Goal: Find specific page/section: Find specific page/section

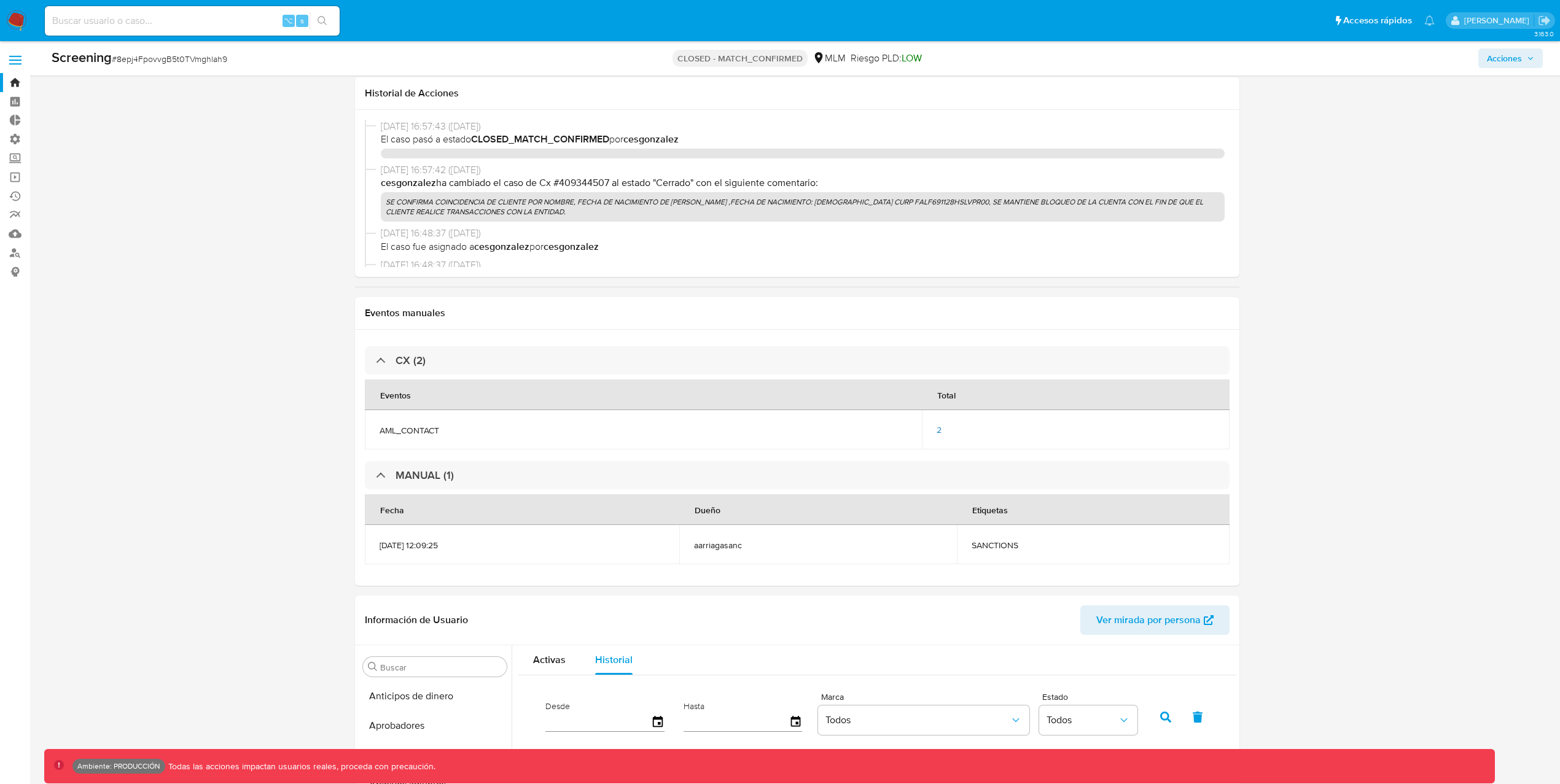
select select "10"
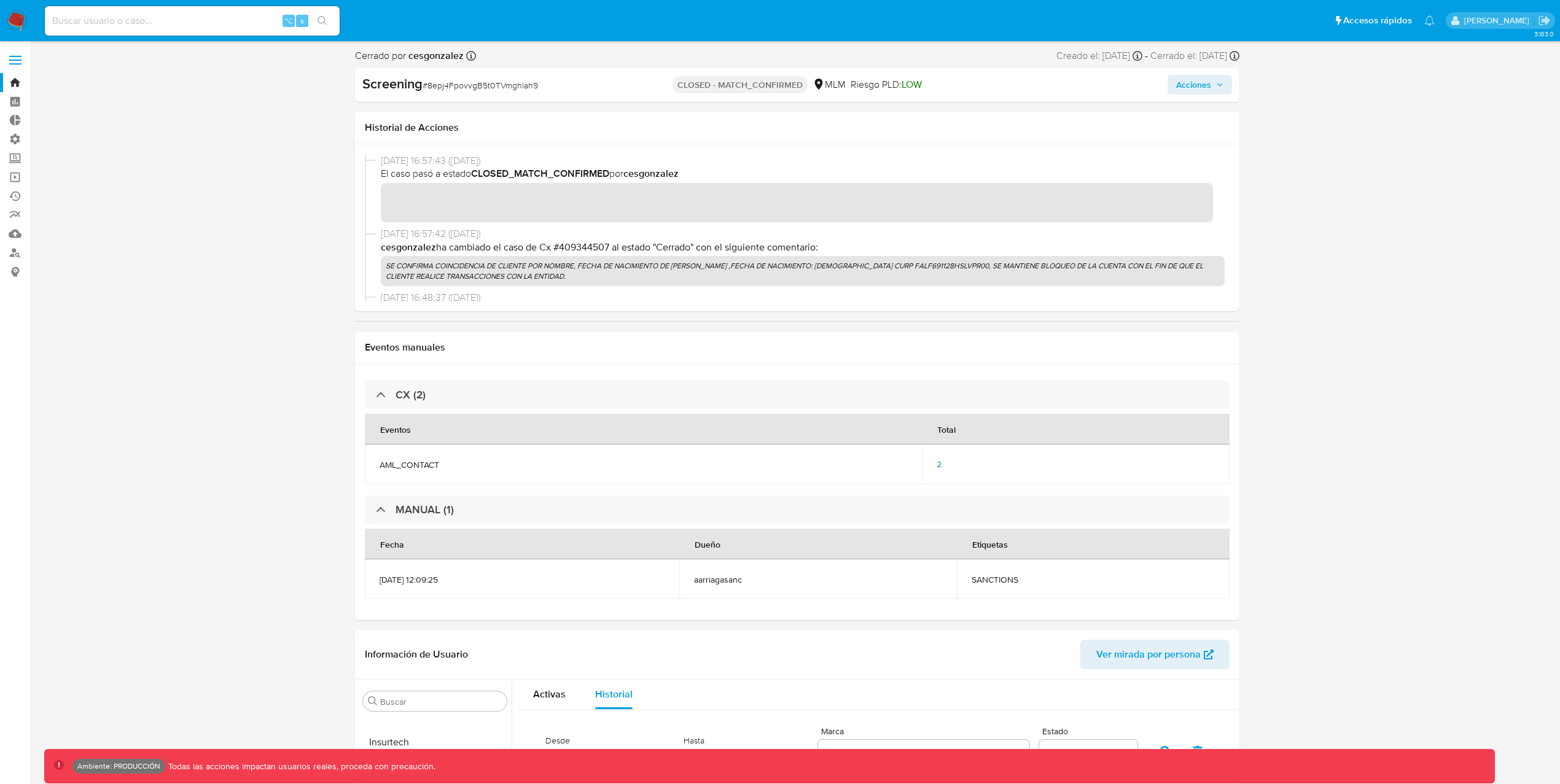
click at [201, 24] on input at bounding box center [192, 21] width 295 height 16
paste input "sUQGKq5tZWXphfx7OtFbuQHv"
click at [264, 19] on input "sUQGKq5tZWXphfx7OtFbuQHv" at bounding box center [192, 21] width 295 height 16
click at [223, 20] on input "sUQGKq5tZWXphfx7OtFbuQHv" at bounding box center [192, 21] width 295 height 16
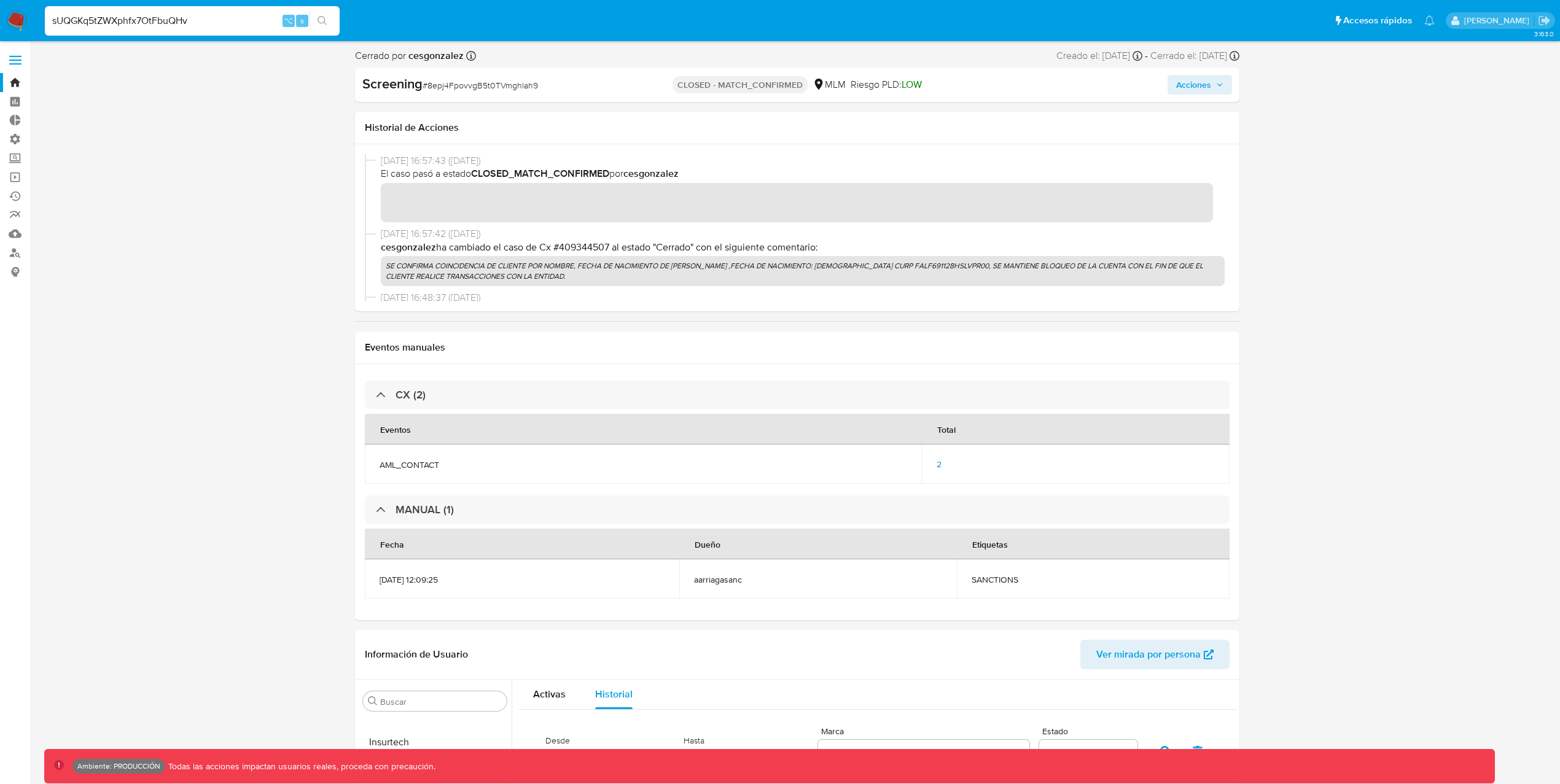
paste input "Y4KCLWkEpY0AKOVCO3jv7agz"
type input "Y4KCLWkEpY0AKOVCO3jv7agz"
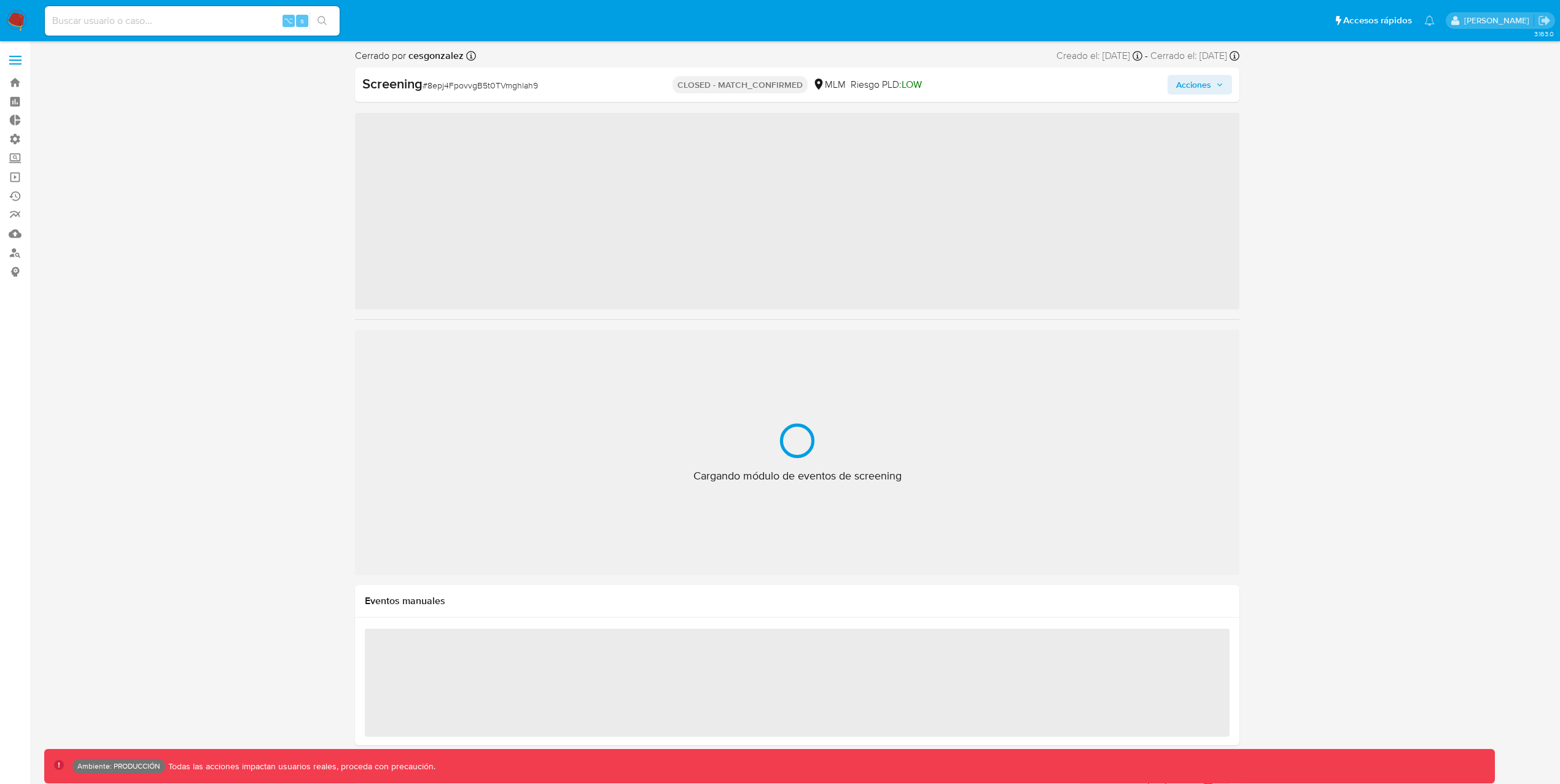
scroll to position [607, 0]
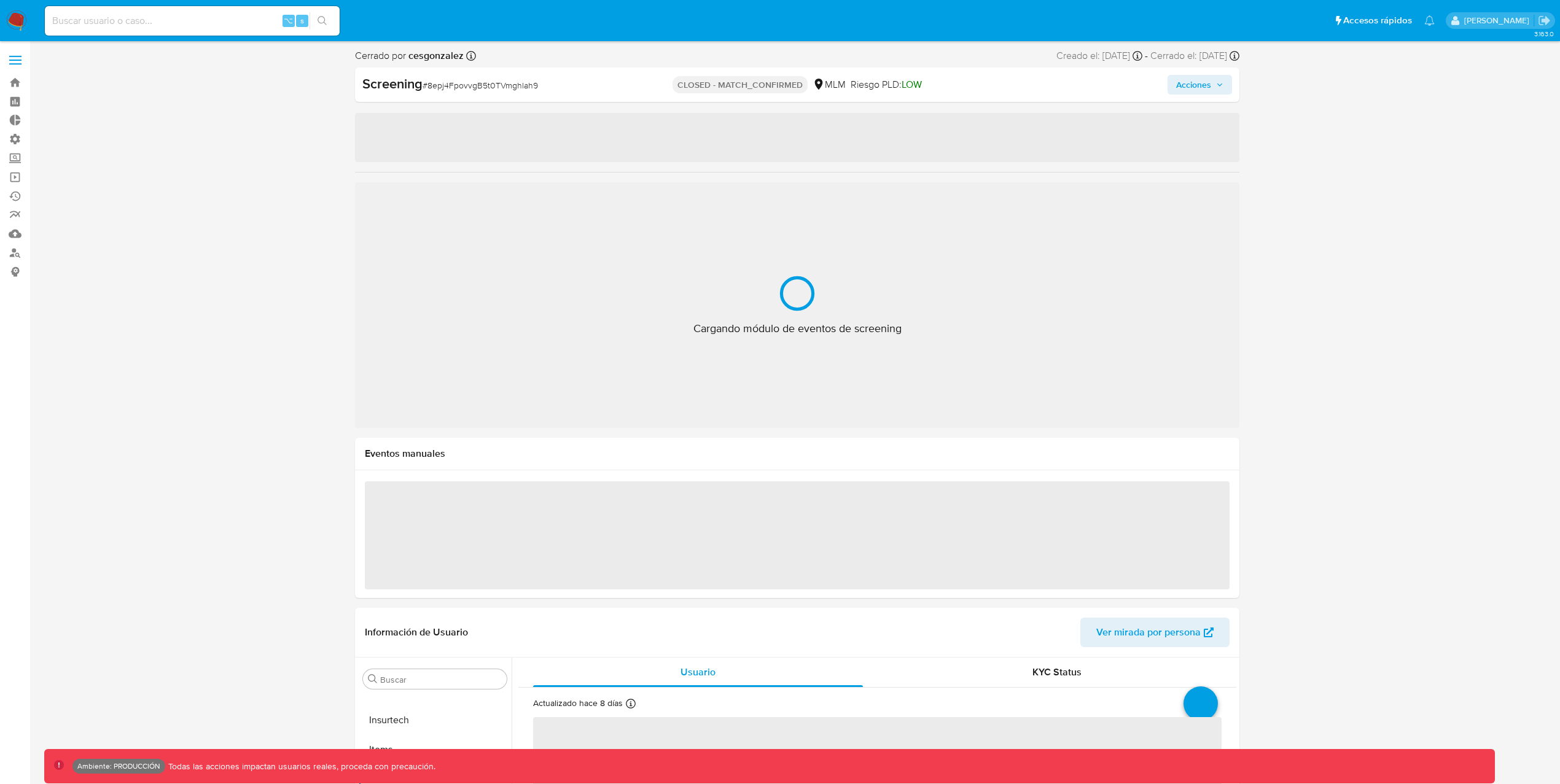
select select "10"
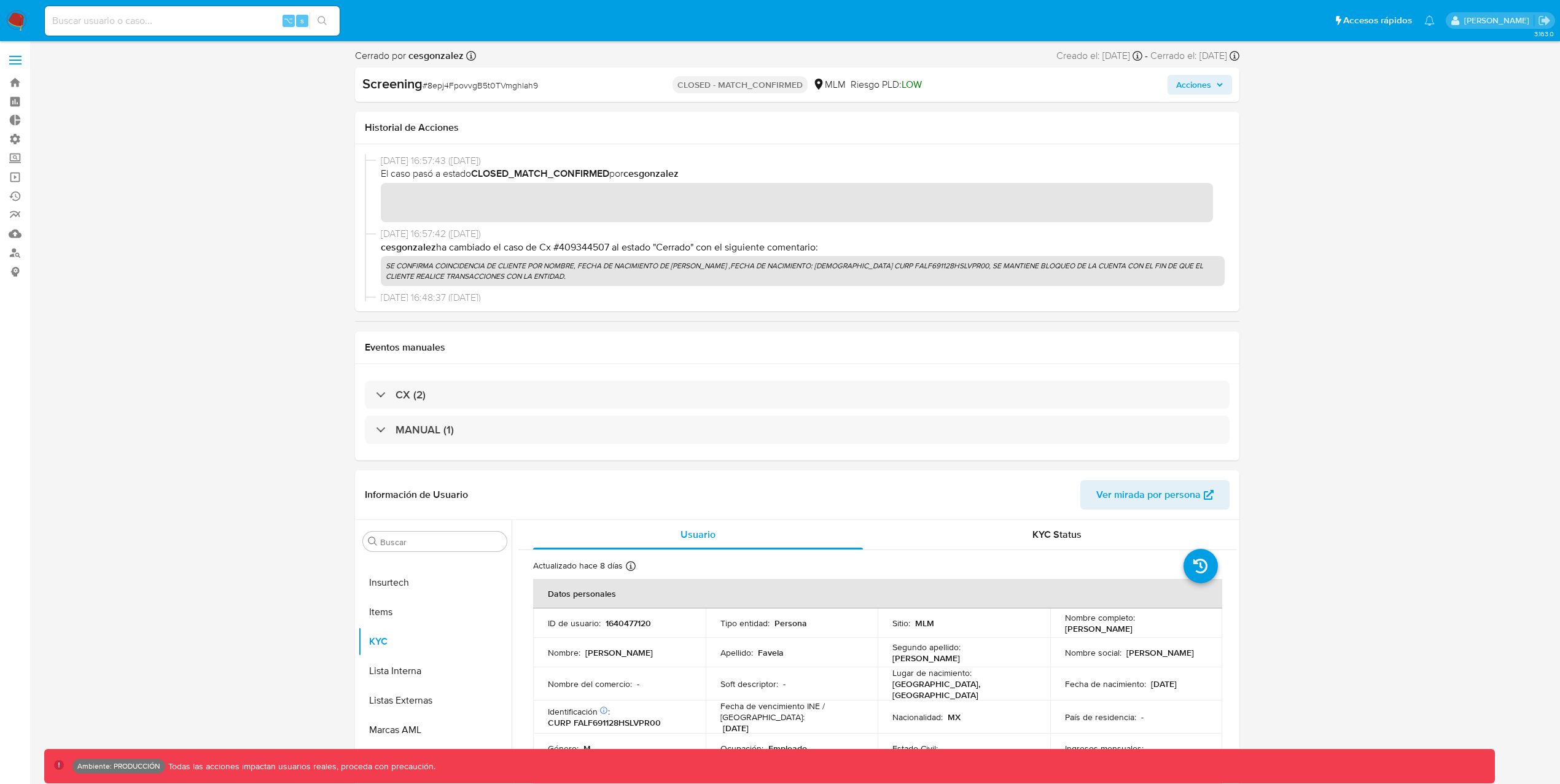
scroll to position [672, 0]
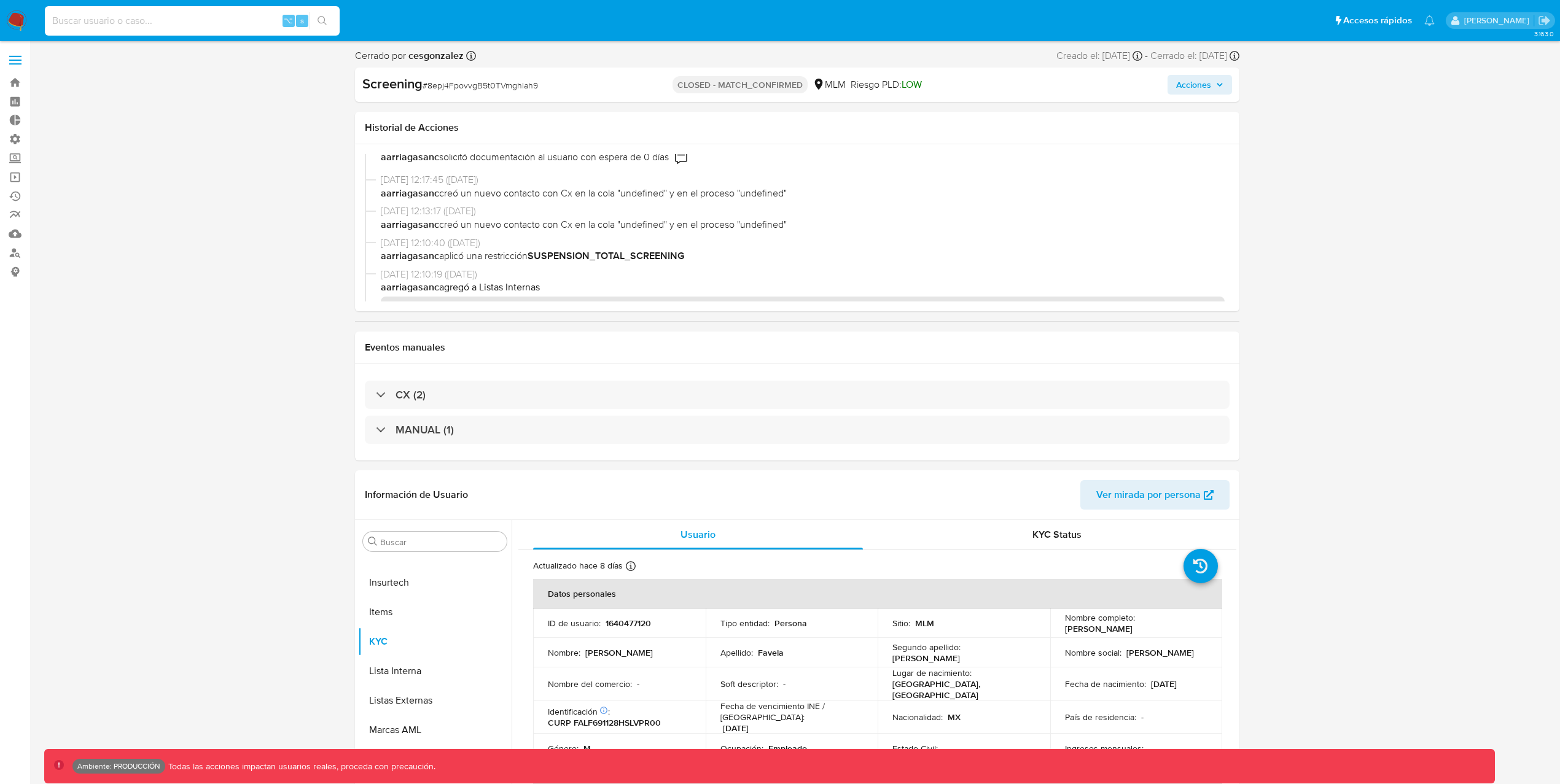
click at [193, 19] on input at bounding box center [192, 21] width 295 height 16
paste input "Y4KCLWkEpY0AKOVCO3jv7agz"
type input "Y4KCLWkEpY0AKOVCO3jv7agz"
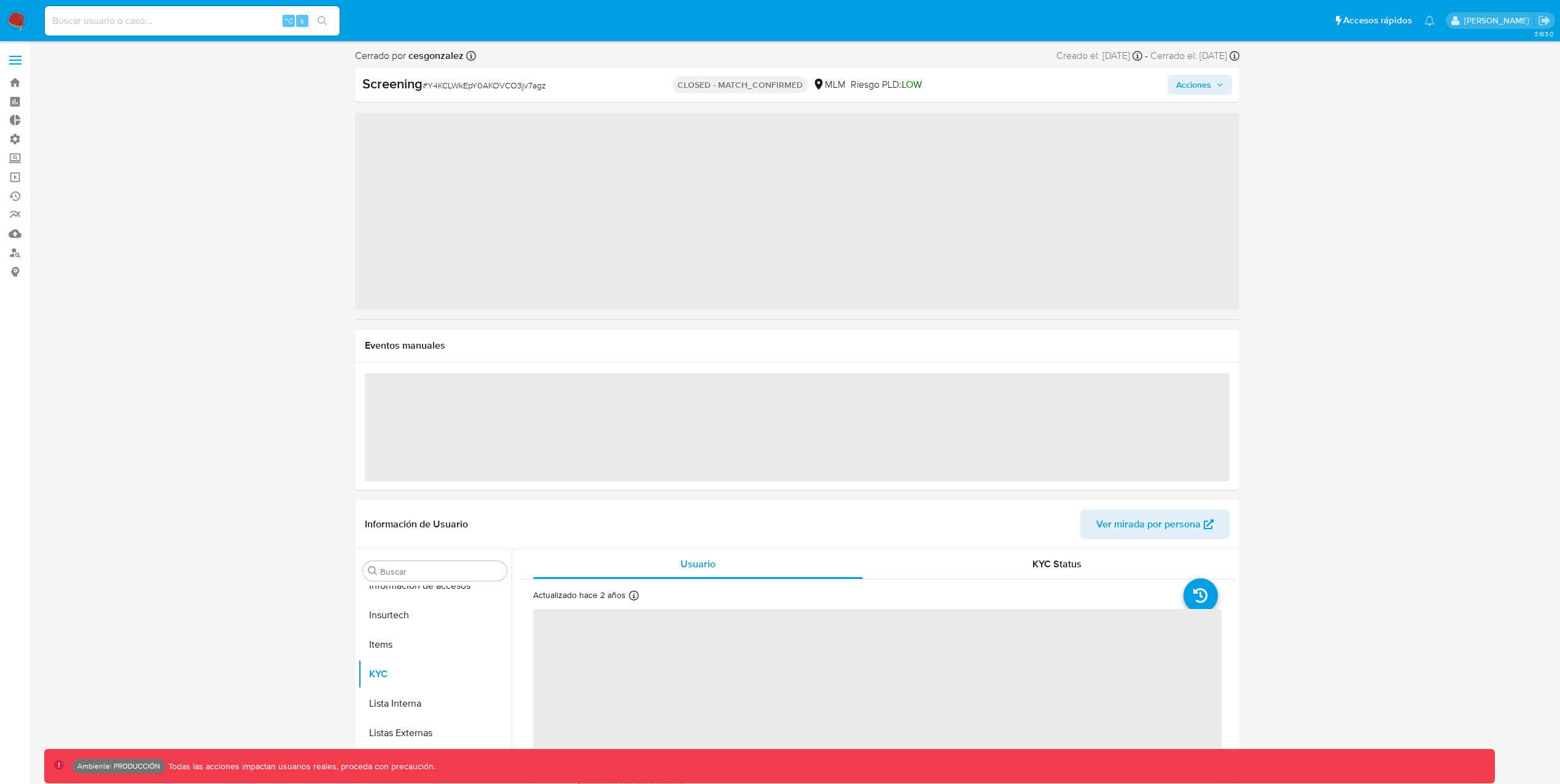
scroll to position [607, 0]
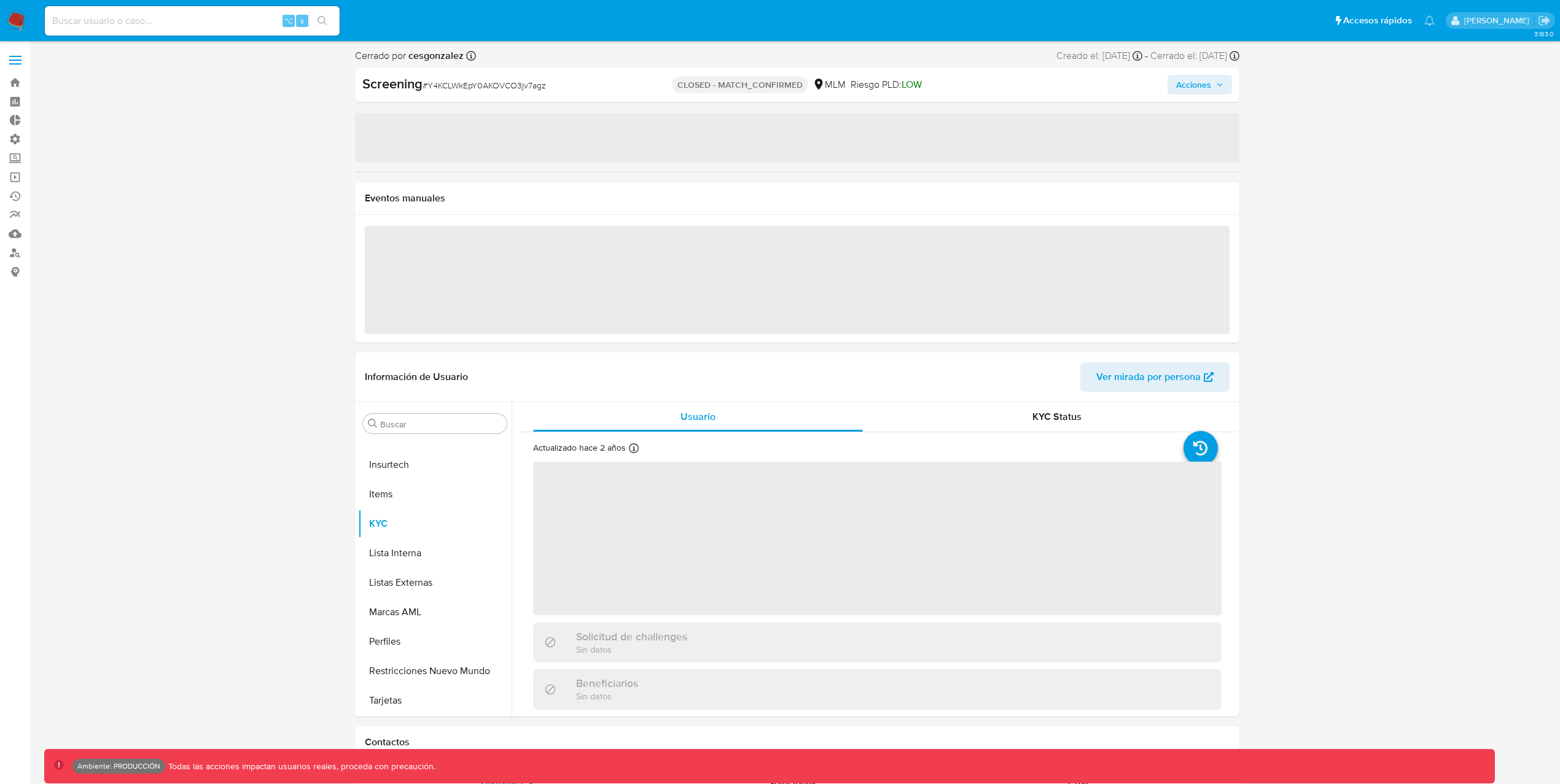
select select "10"
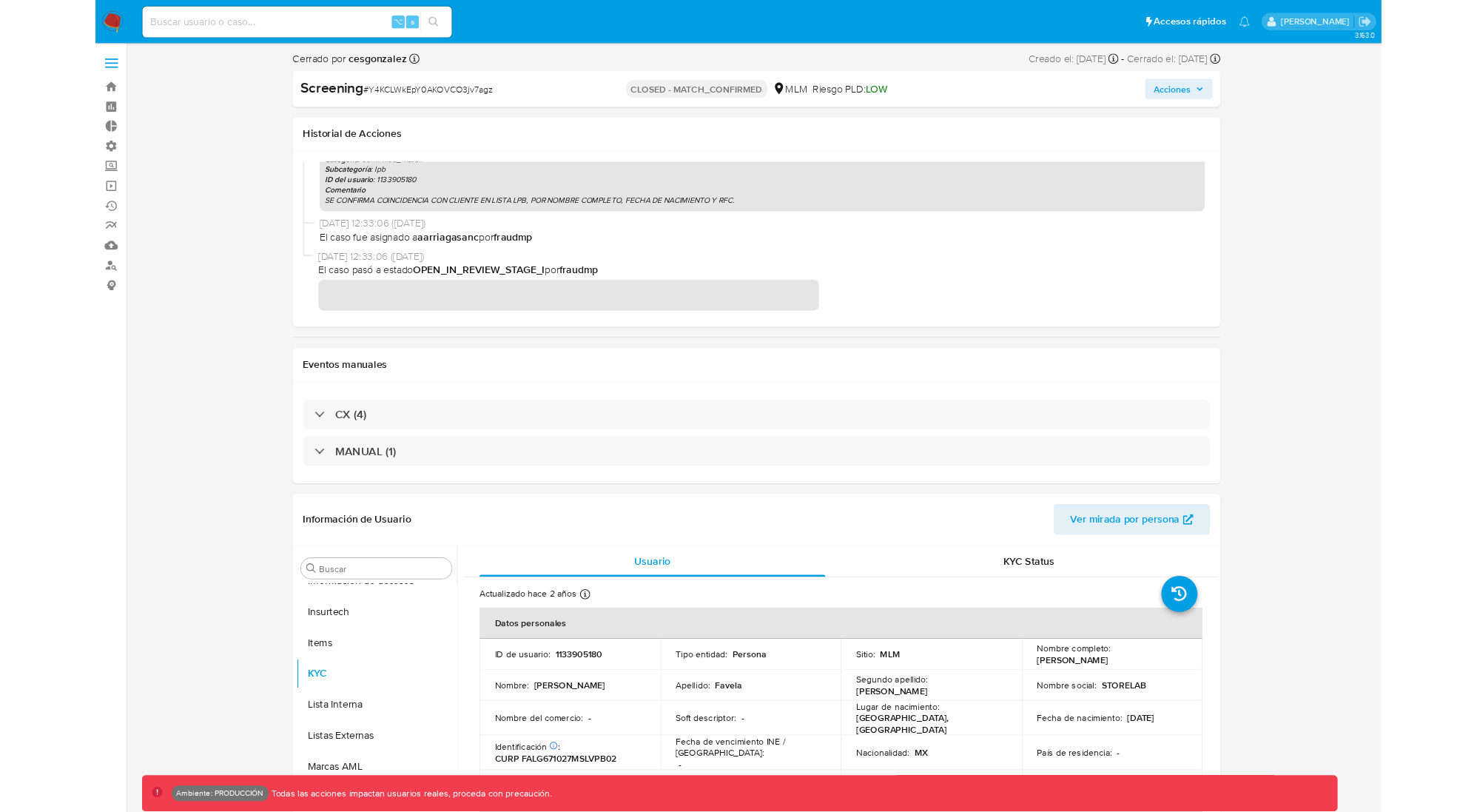
scroll to position [1558, 0]
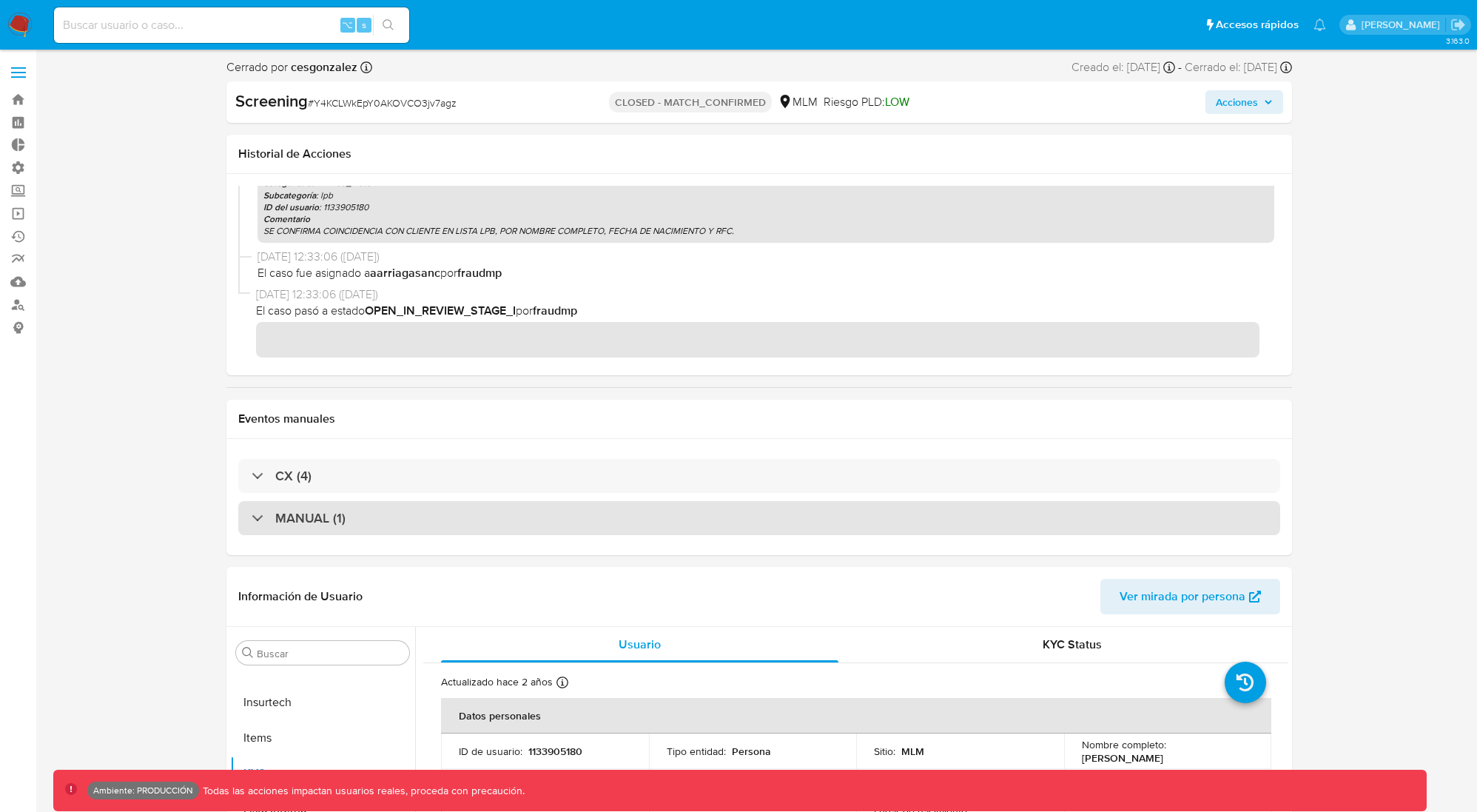
click at [259, 511] on div "MANUAL (1)" at bounding box center [298, 518] width 94 height 16
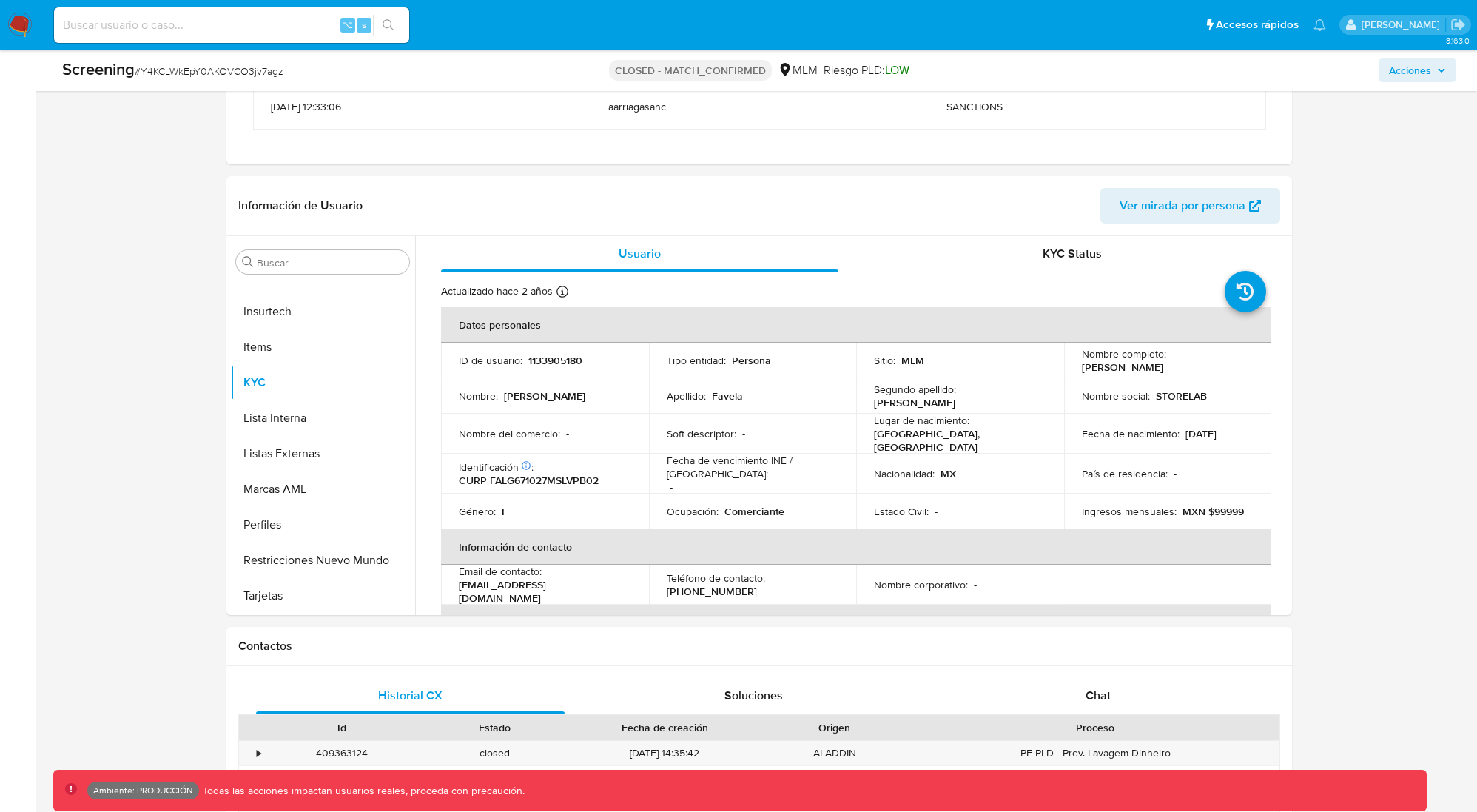
scroll to position [470, 0]
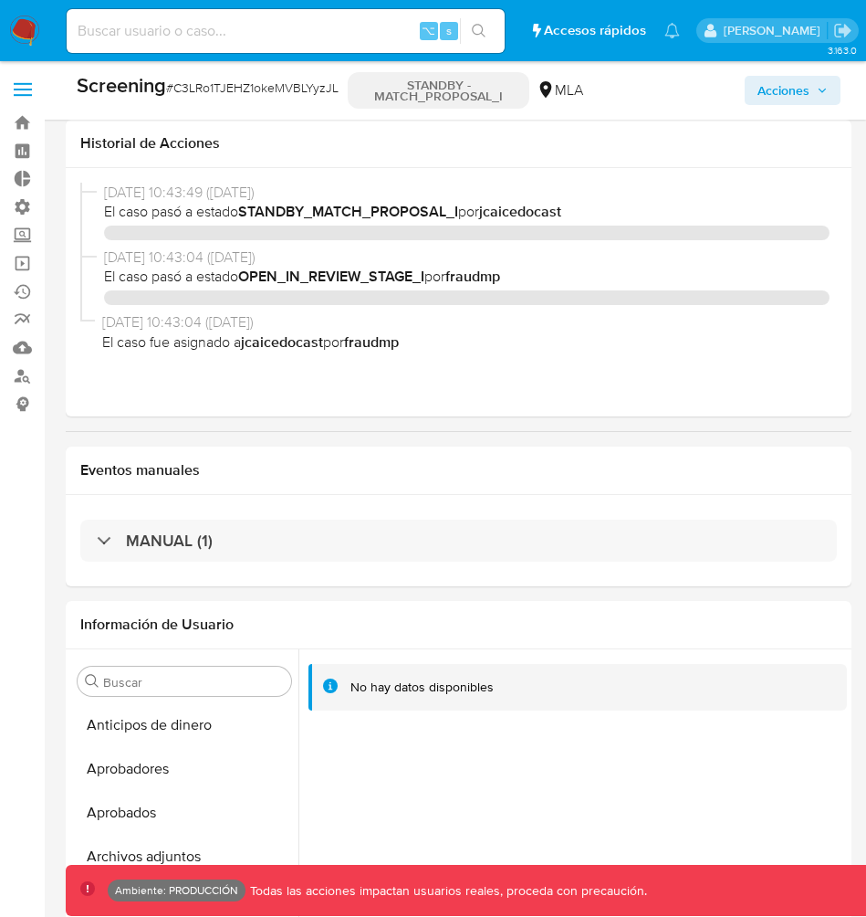
select select "10"
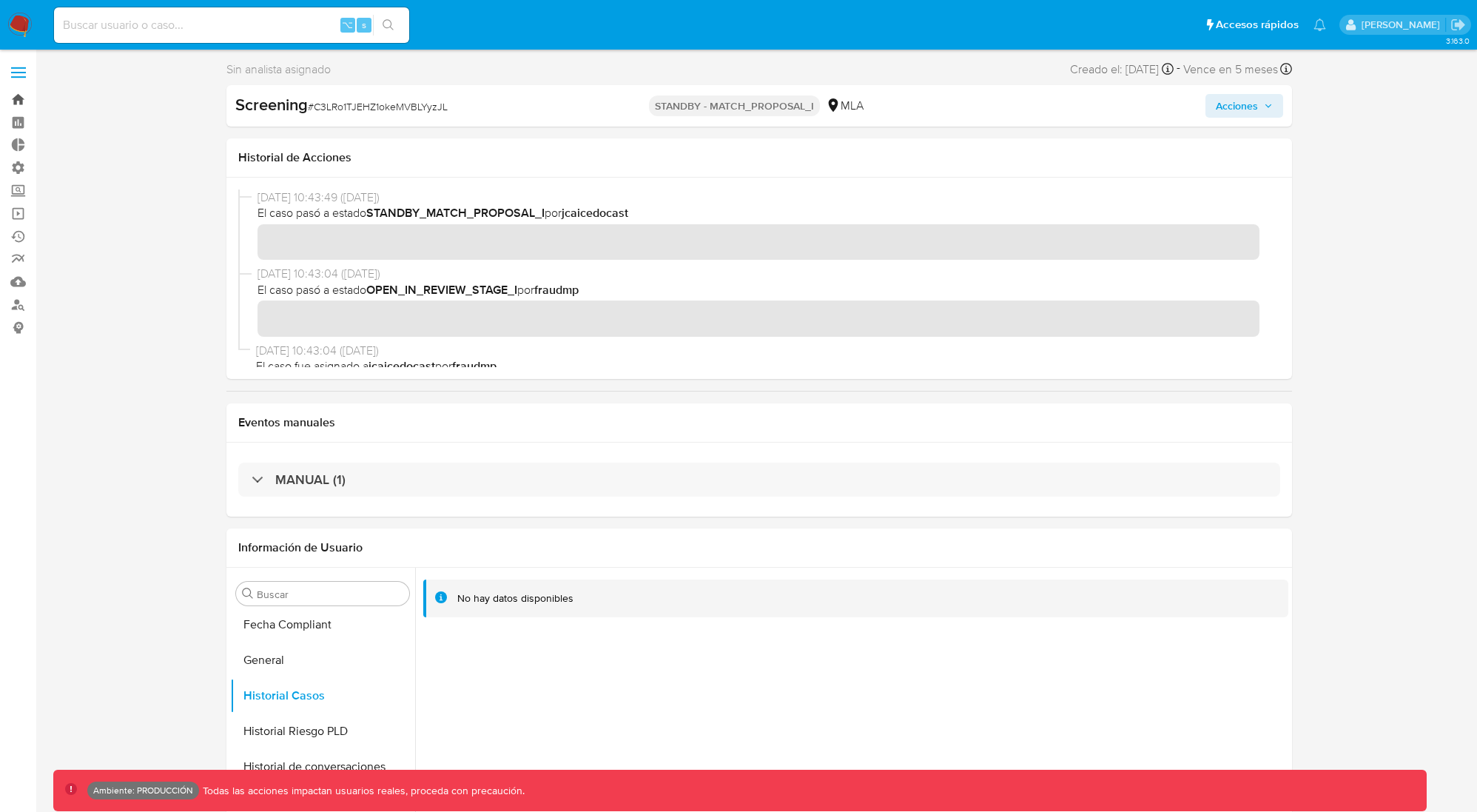
click at [15, 97] on link "Bandeja" at bounding box center [88, 100] width 176 height 23
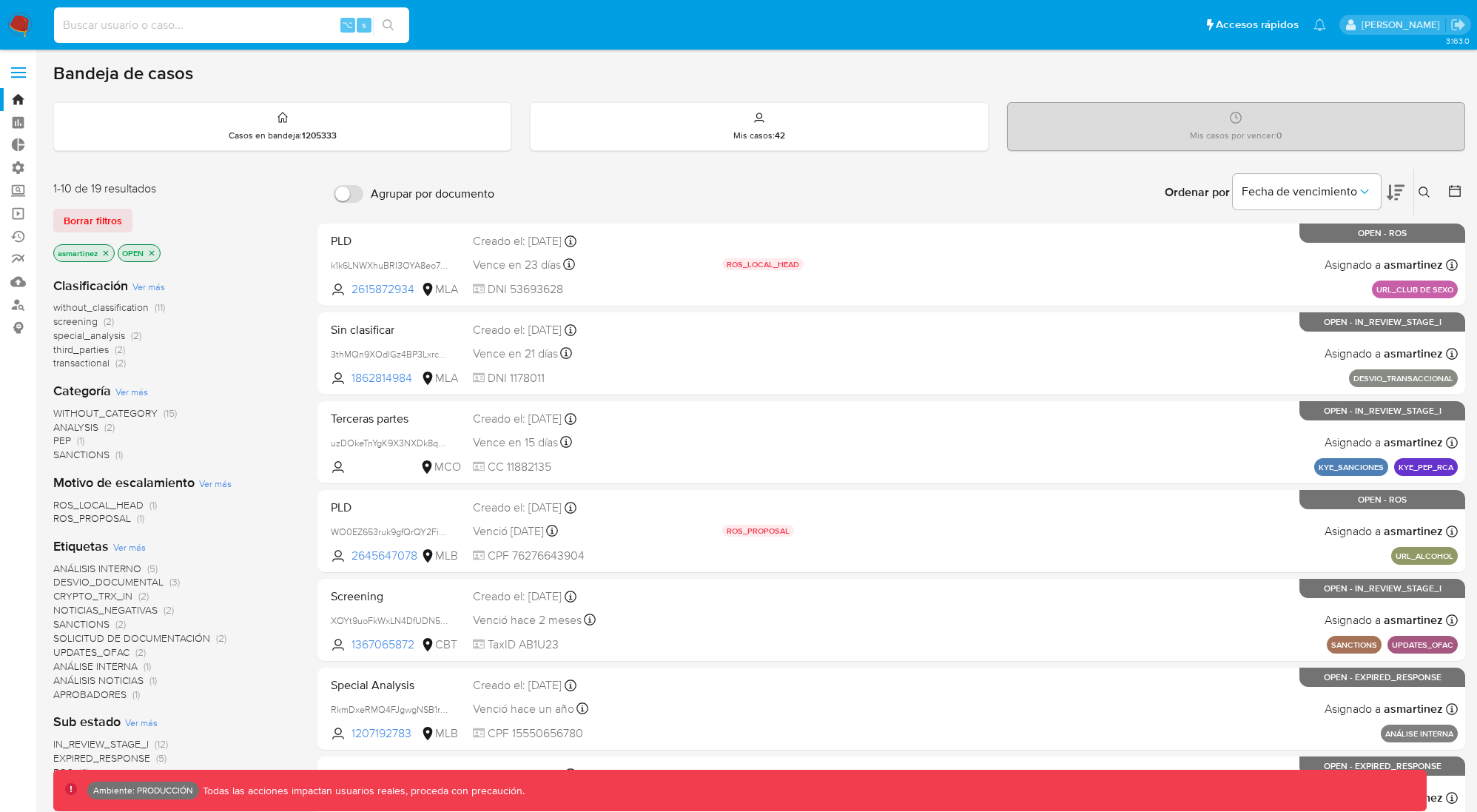
click at [286, 25] on input at bounding box center [232, 25] width 355 height 19
paste input "8epj4FpovvgB5t0TVmghlah9"
type input "8epj4FpovvgB5t0TVmghlah9"
click at [395, 24] on button "search-icon" at bounding box center [387, 25] width 30 height 21
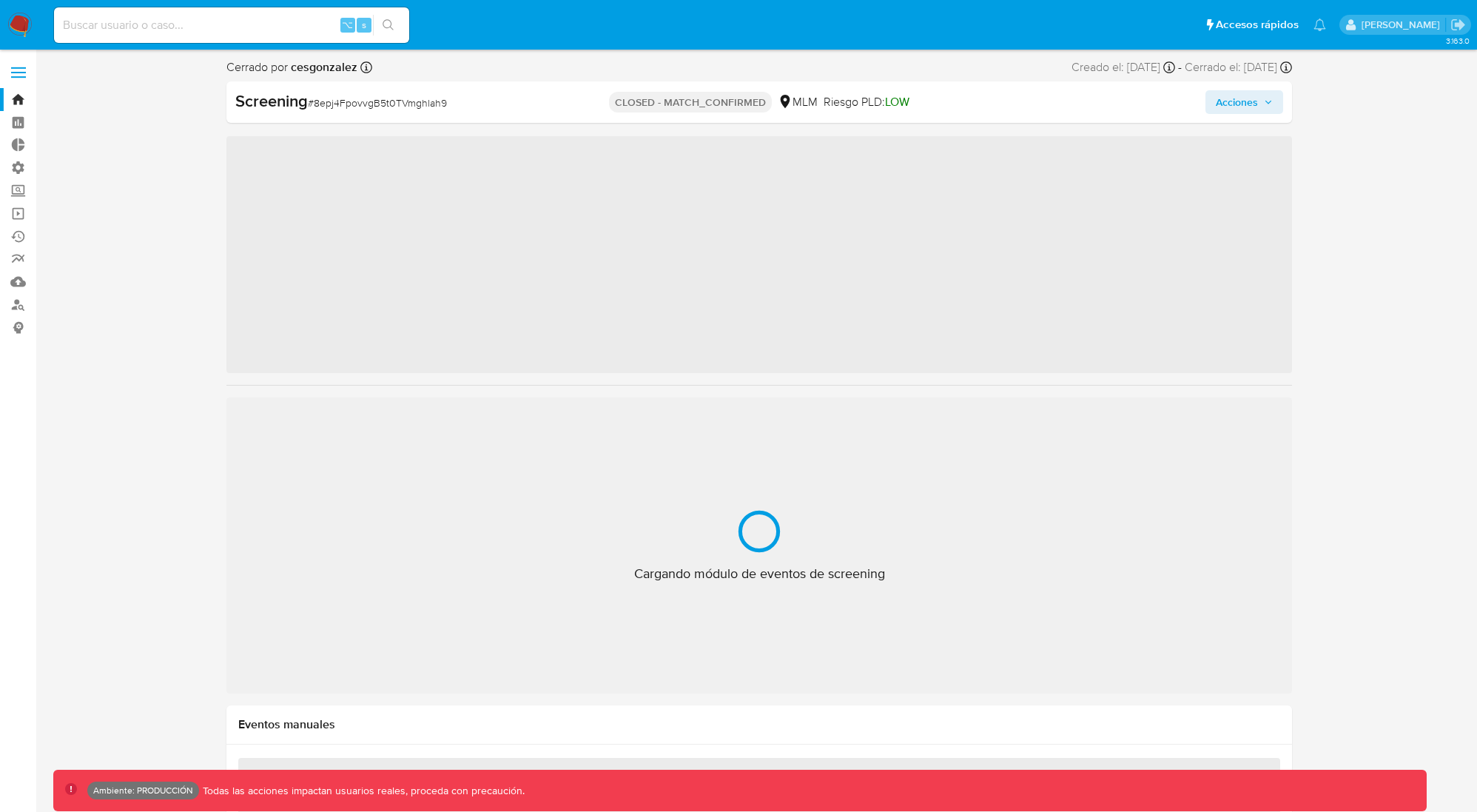
scroll to position [732, 0]
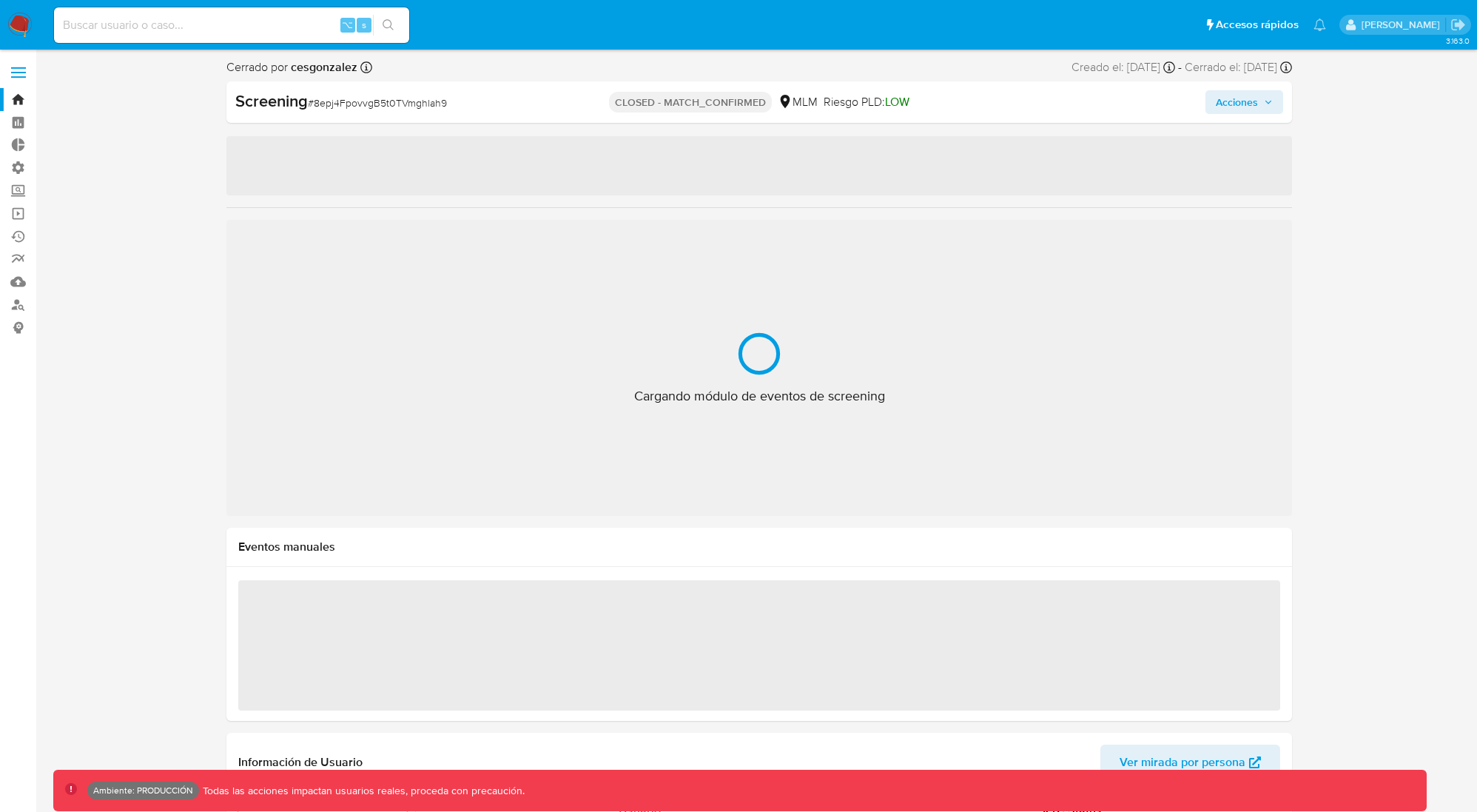
select select "10"
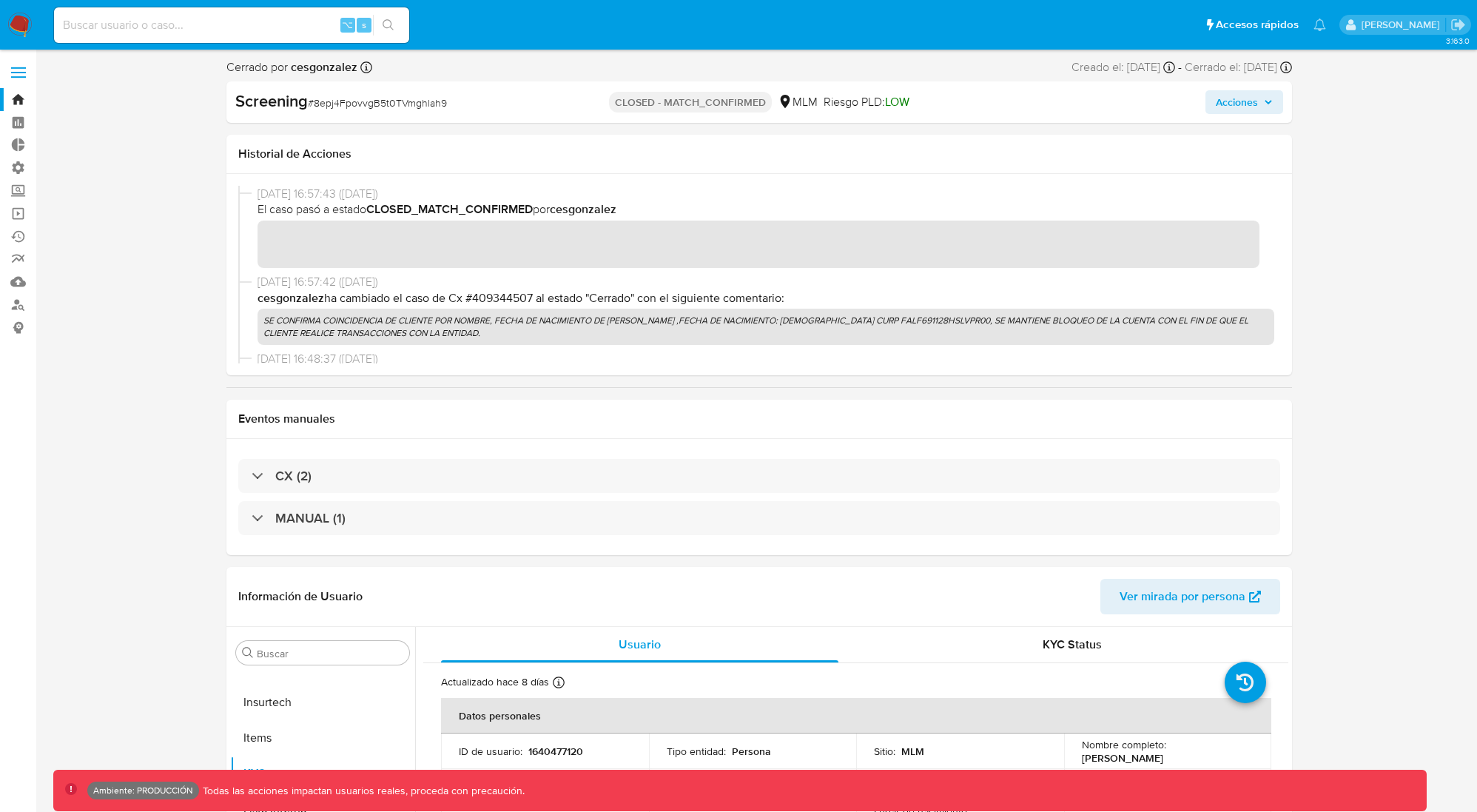
scroll to position [0, 0]
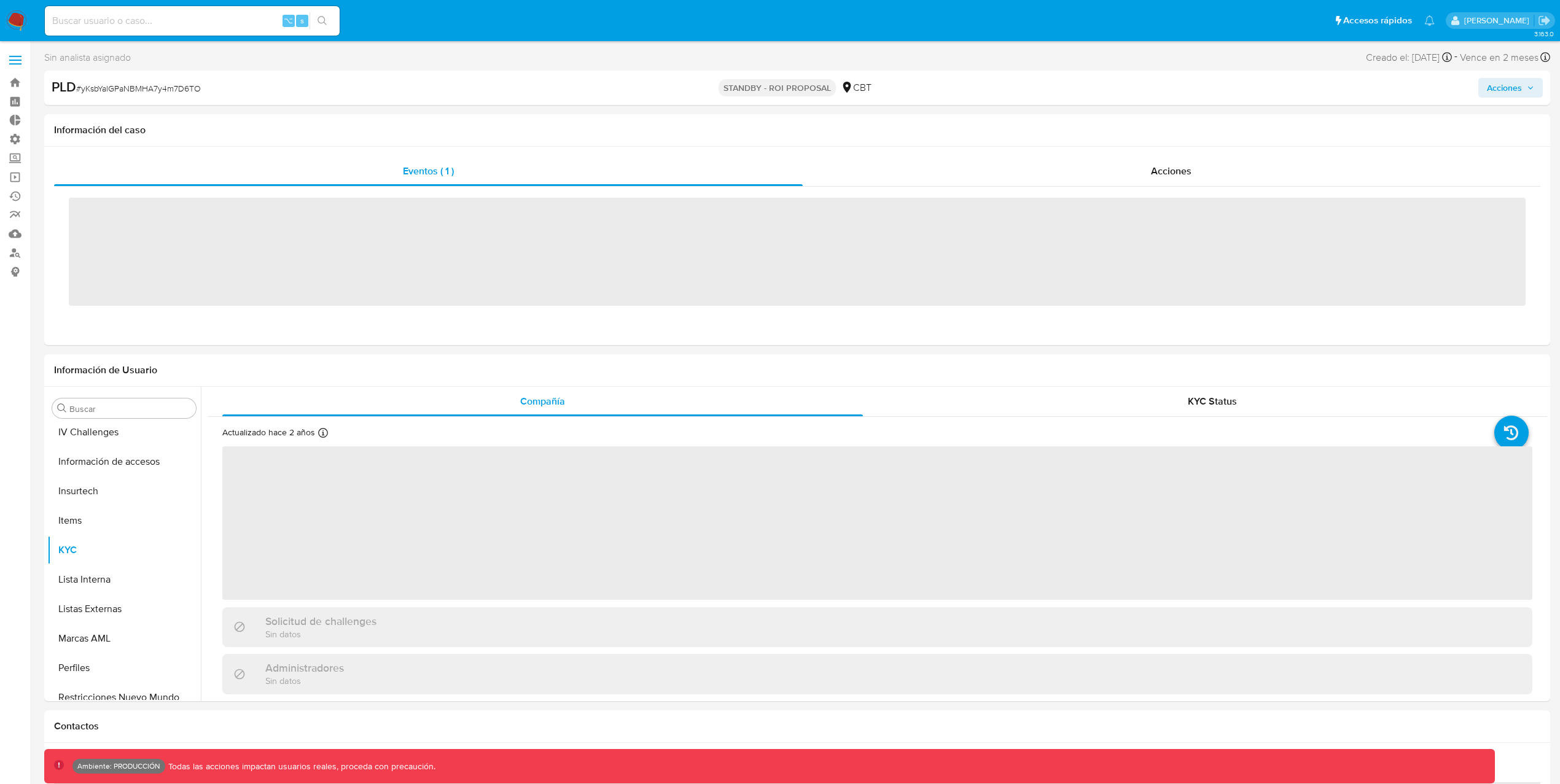
scroll to position [607, 0]
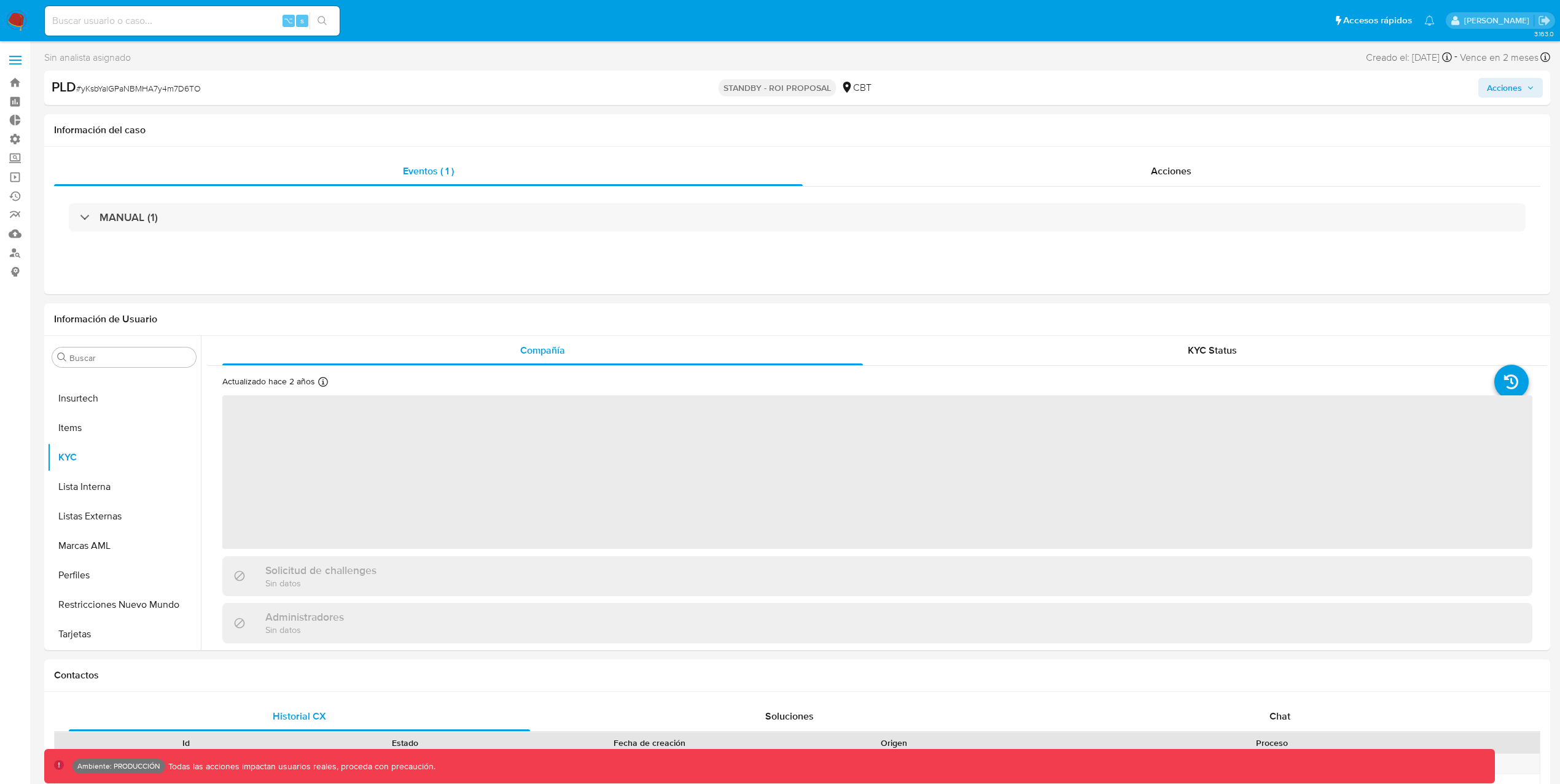
select select "10"
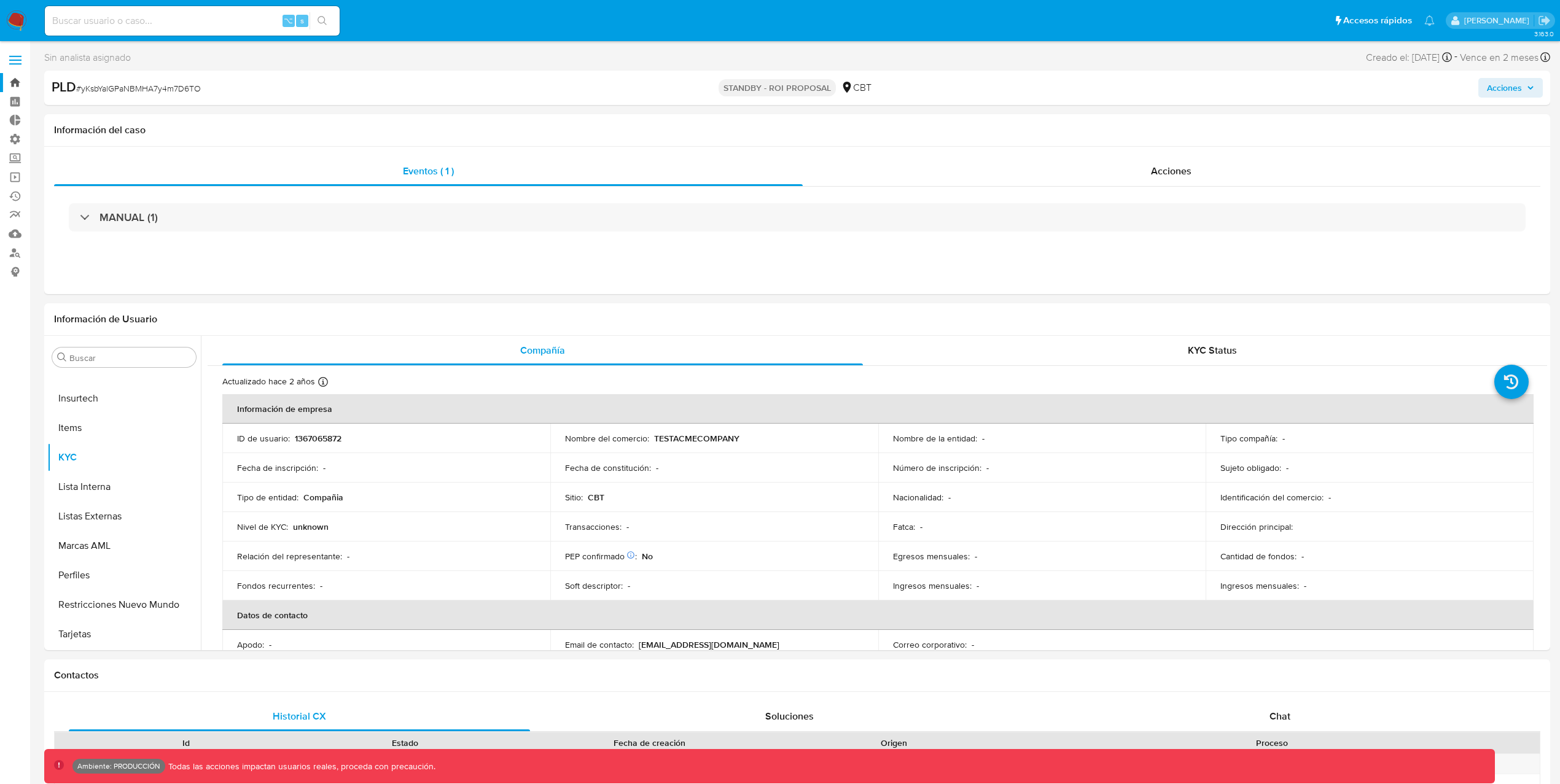
click at [13, 87] on link "Bandeja" at bounding box center [73, 83] width 146 height 19
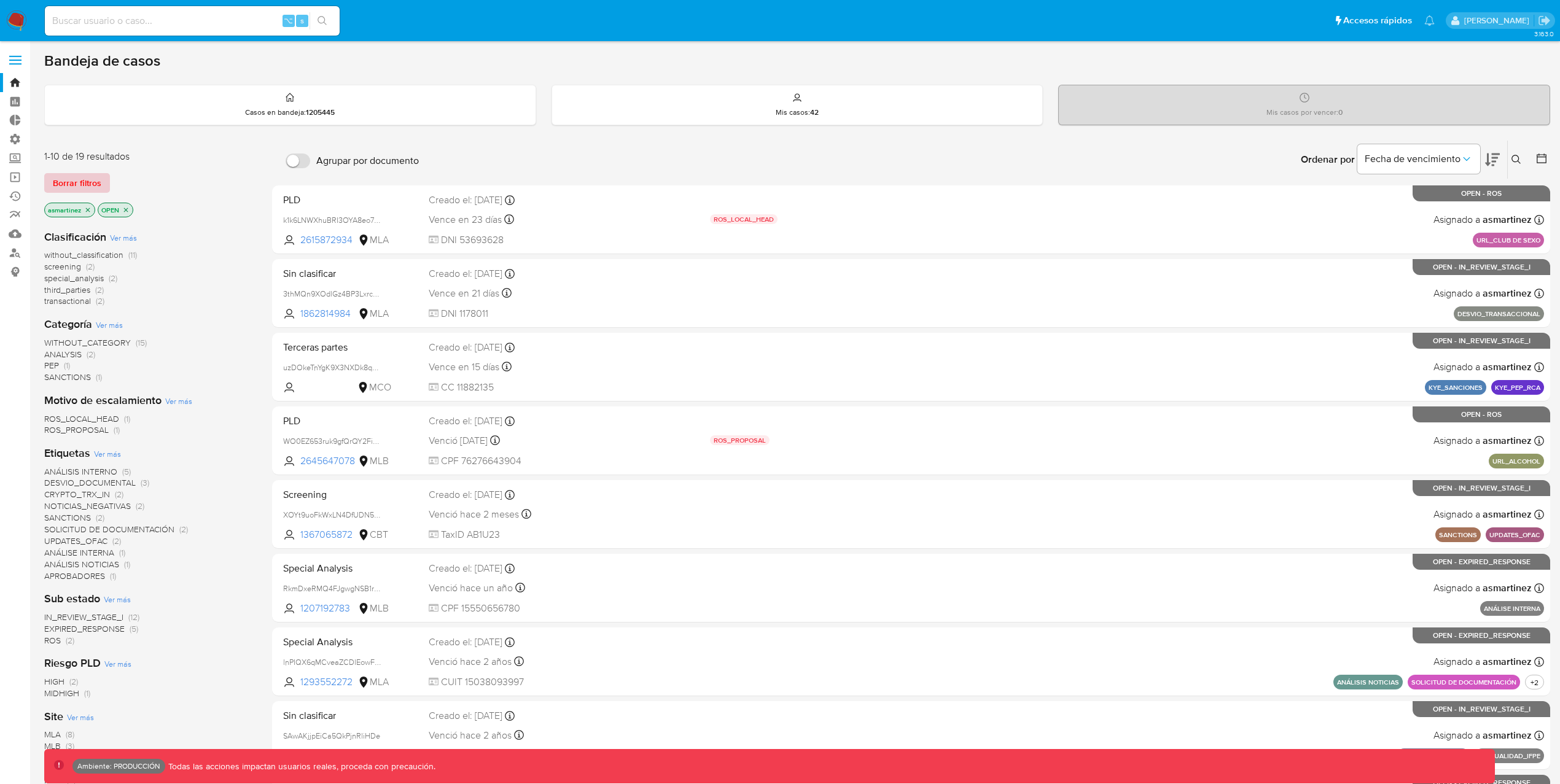
click at [80, 184] on span "Borrar filtros" at bounding box center [77, 183] width 48 height 17
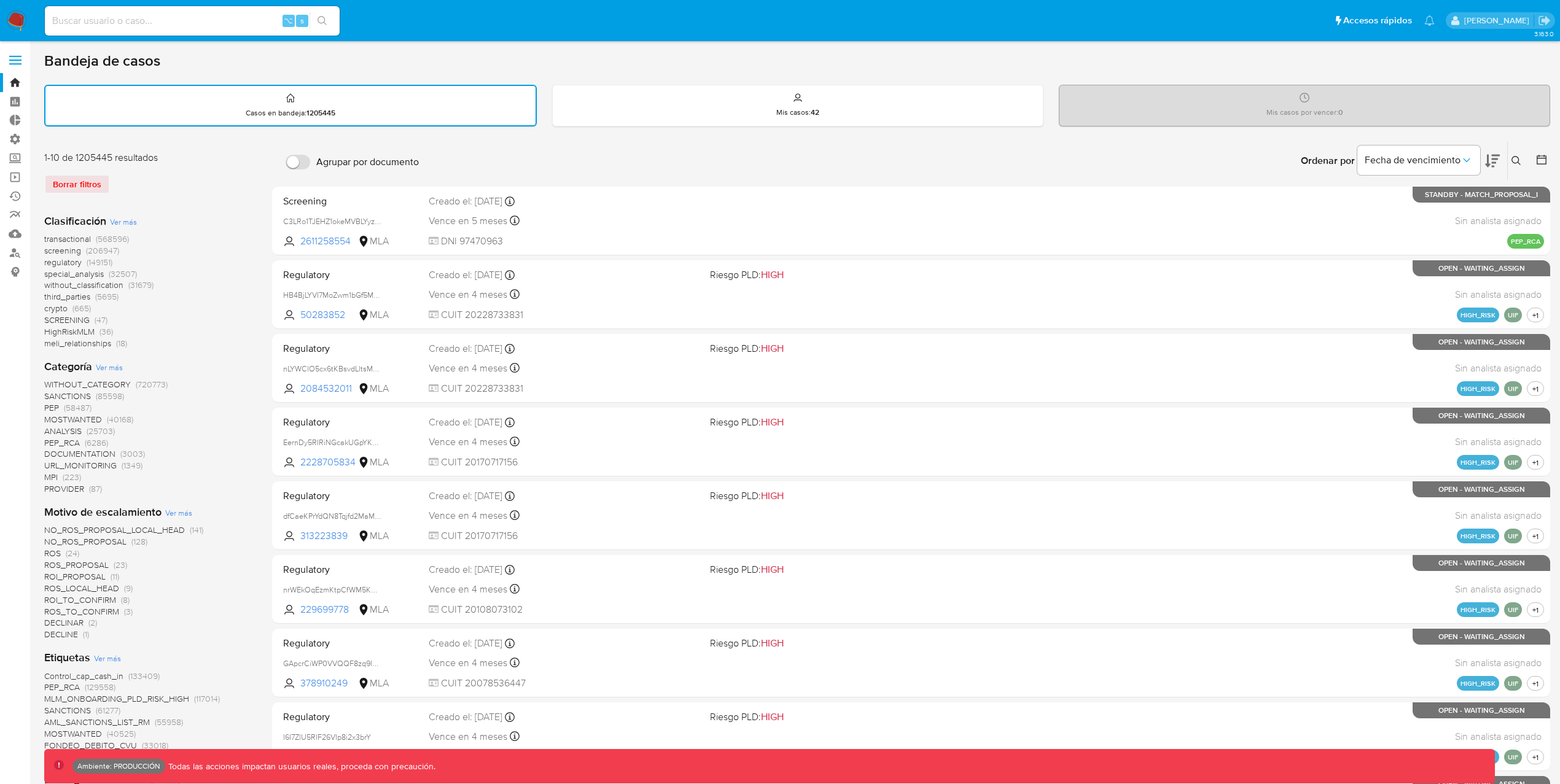
click at [63, 305] on span "crypto" at bounding box center [56, 308] width 24 height 12
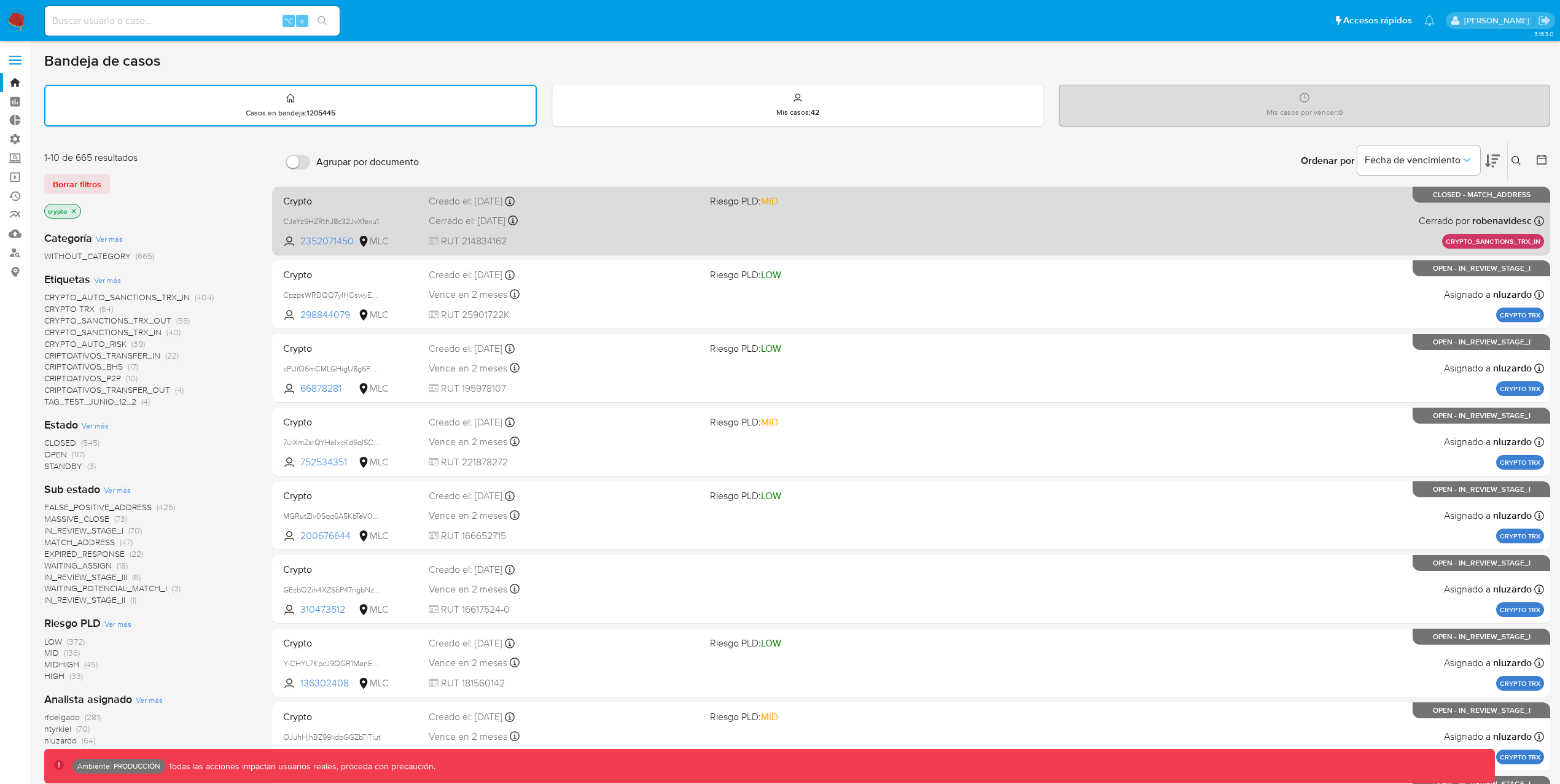
click at [1148, 224] on div "Crypto CJeYz9HZRthJ8c32JvXfexu1 2352071450 MLC Riesgo PLD: MID Creado el: 30/09…" at bounding box center [912, 221] width 1266 height 62
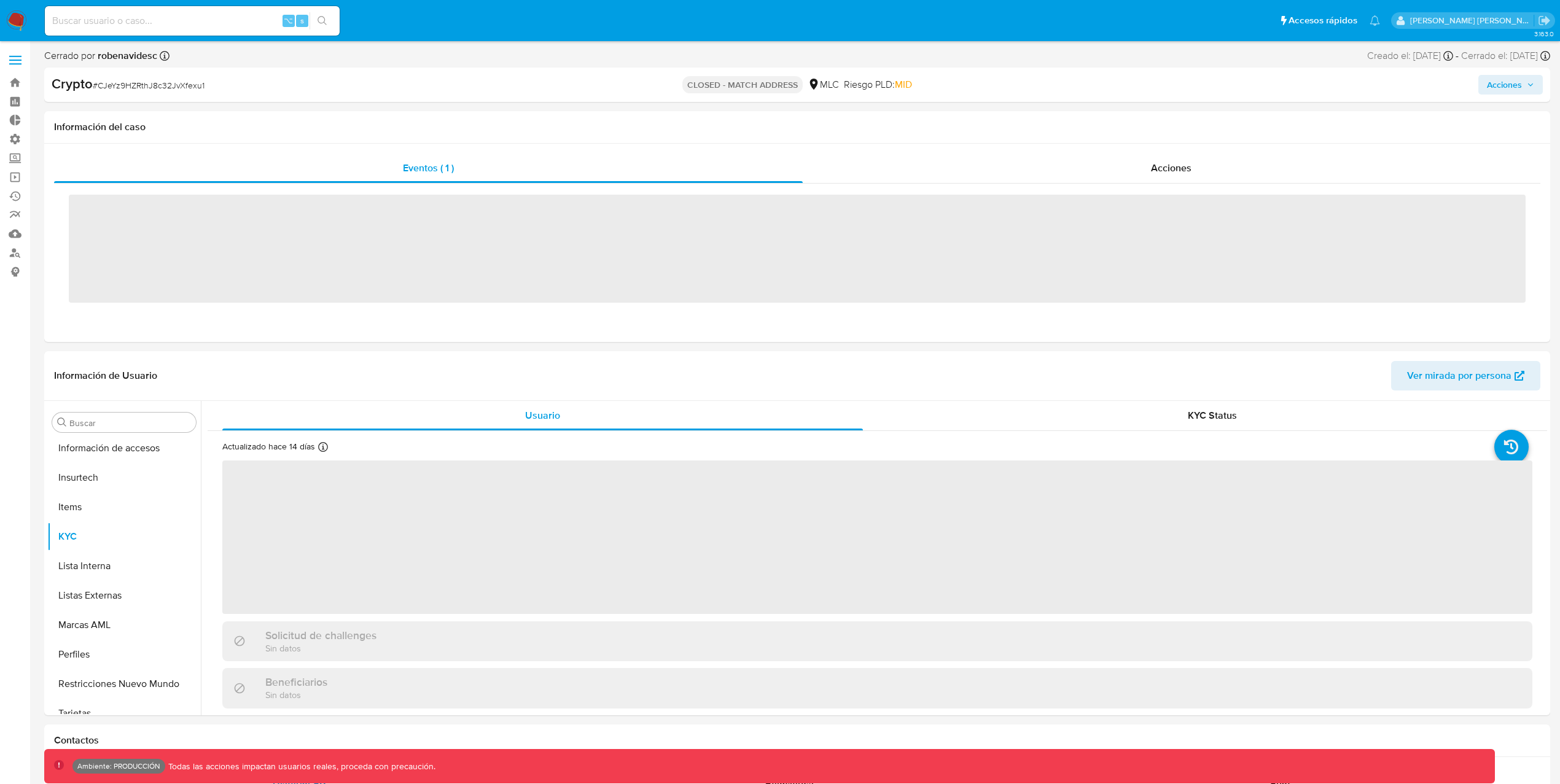
scroll to position [607, 0]
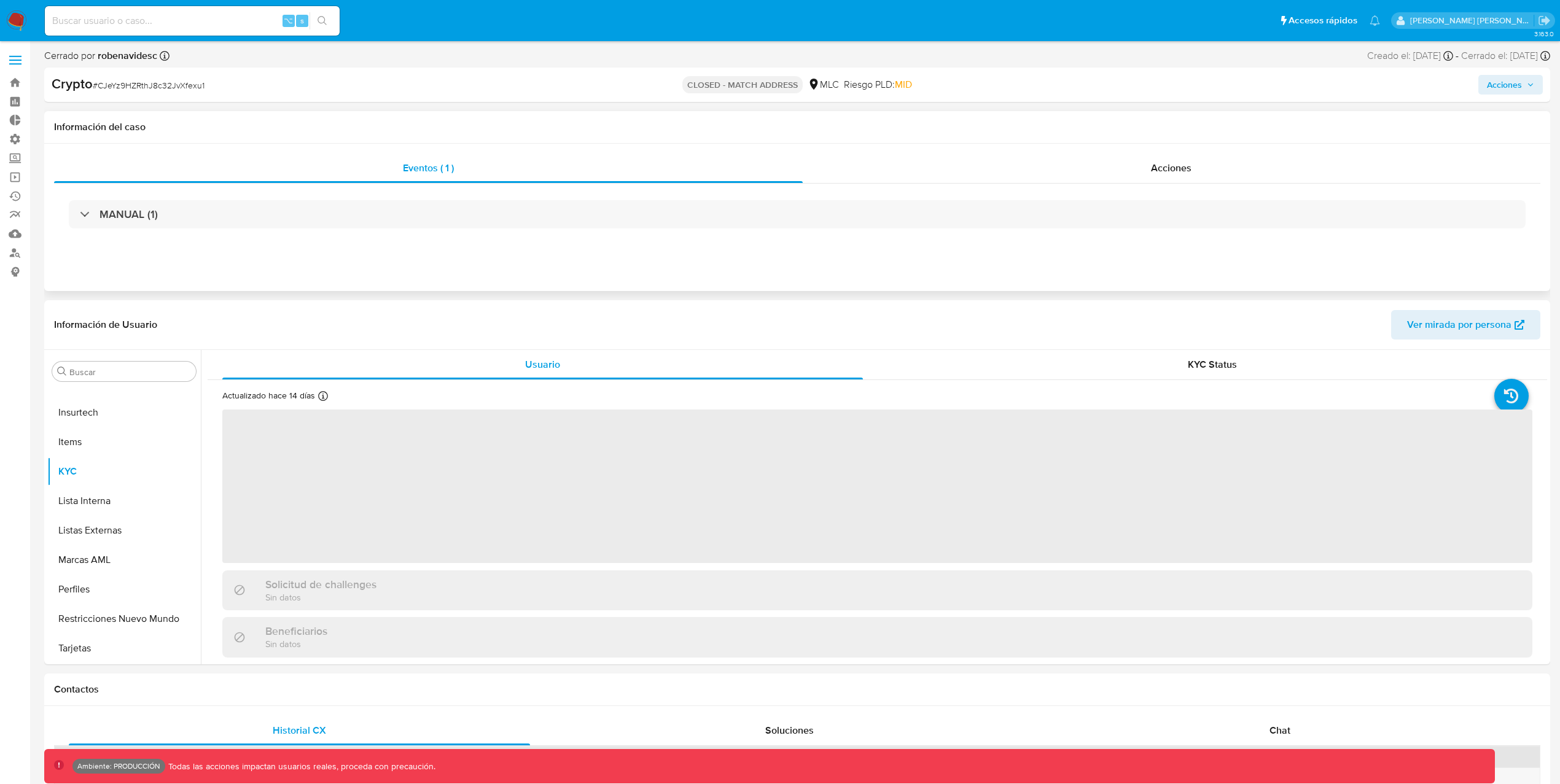
select select "10"
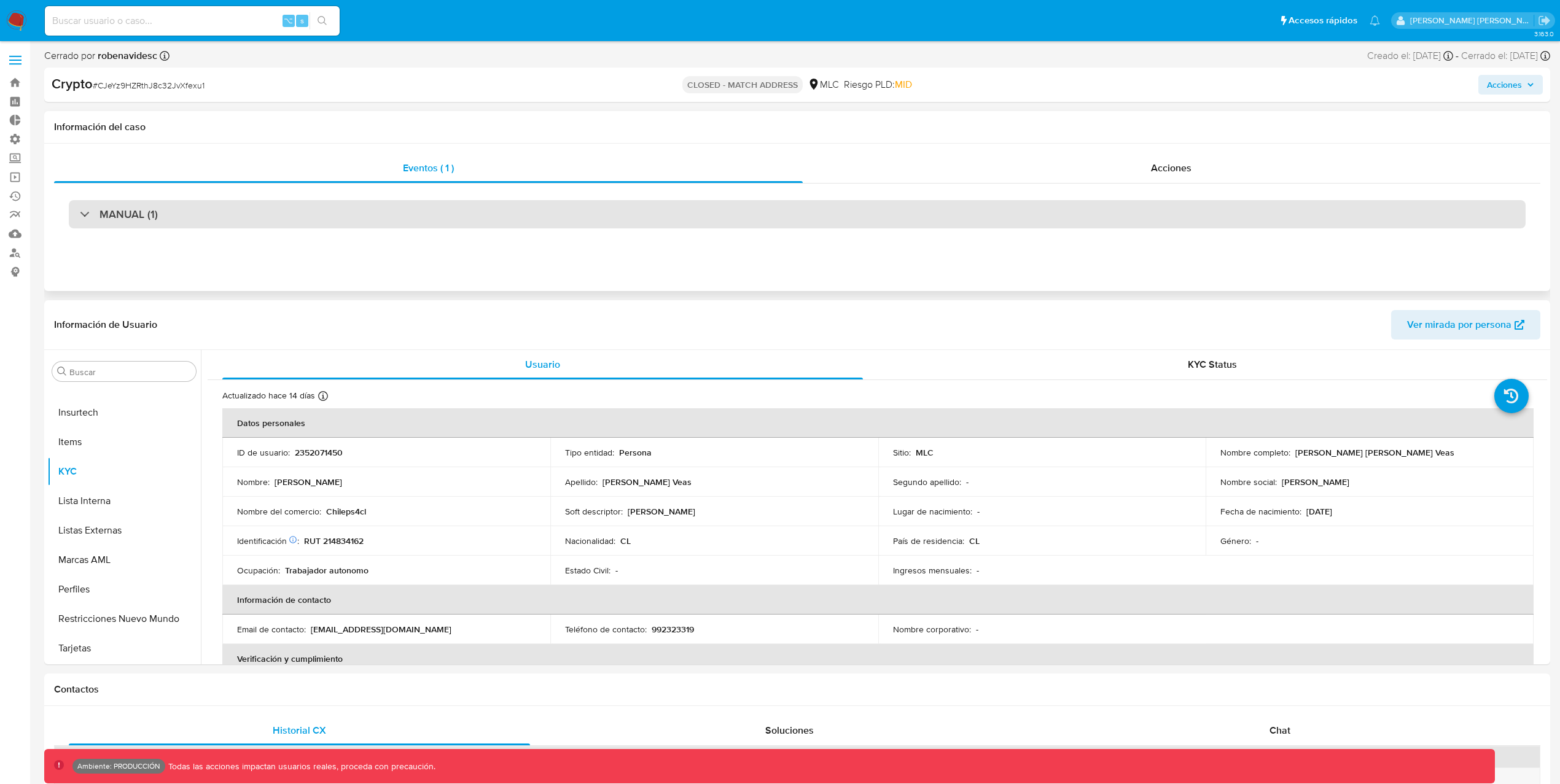
click at [1094, 225] on div "MANUAL (1)" at bounding box center [797, 214] width 1457 height 28
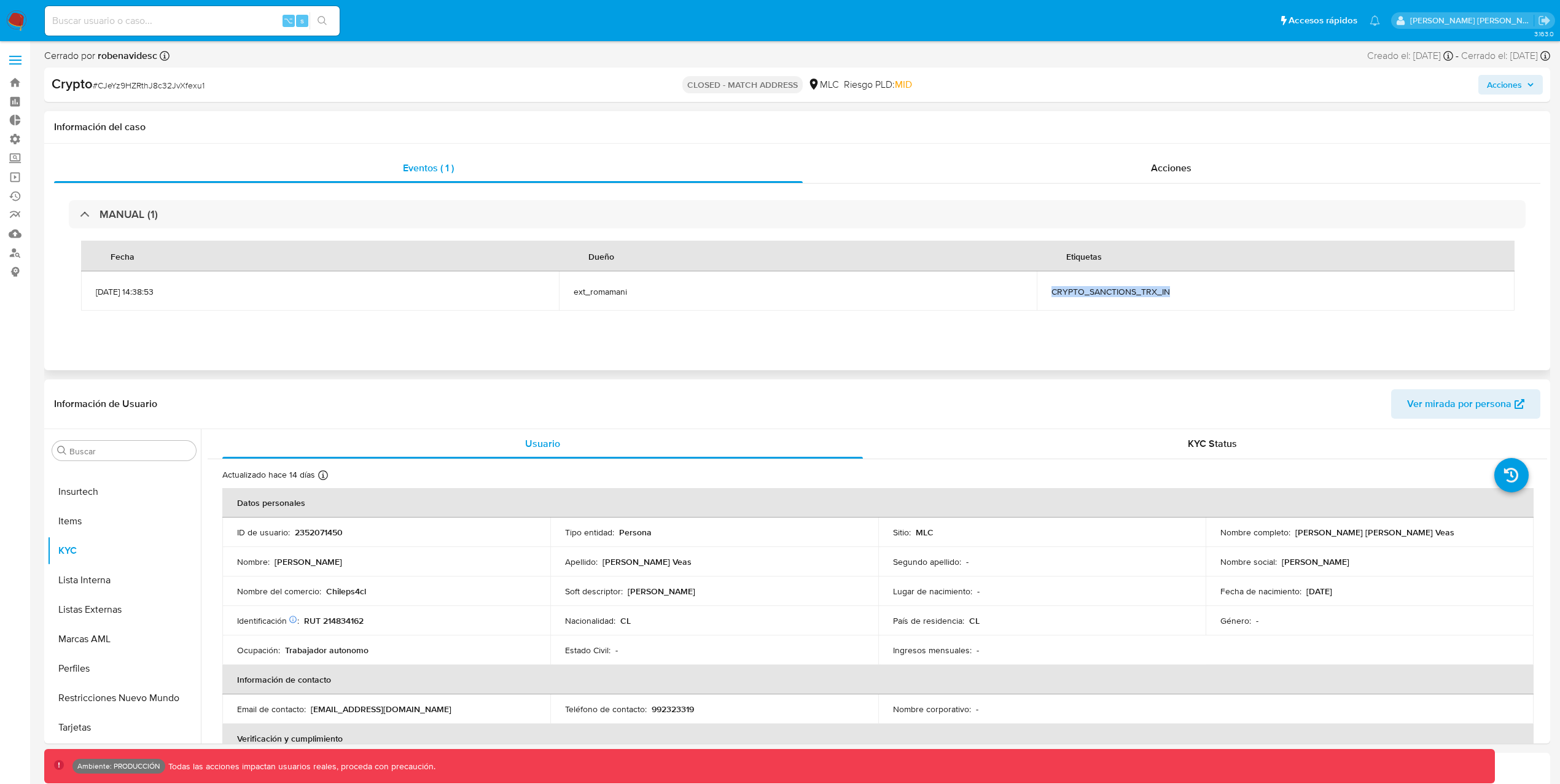
drag, startPoint x: 1245, startPoint y: 300, endPoint x: 1049, endPoint y: 296, distance: 196.0
click at [1049, 296] on td "CRYPTO_SANCTIONS_TRX_IN" at bounding box center [1275, 291] width 478 height 39
copy span "CRYPTO_SANCTIONS_TRX_IN"
